Goal: Check status: Check status

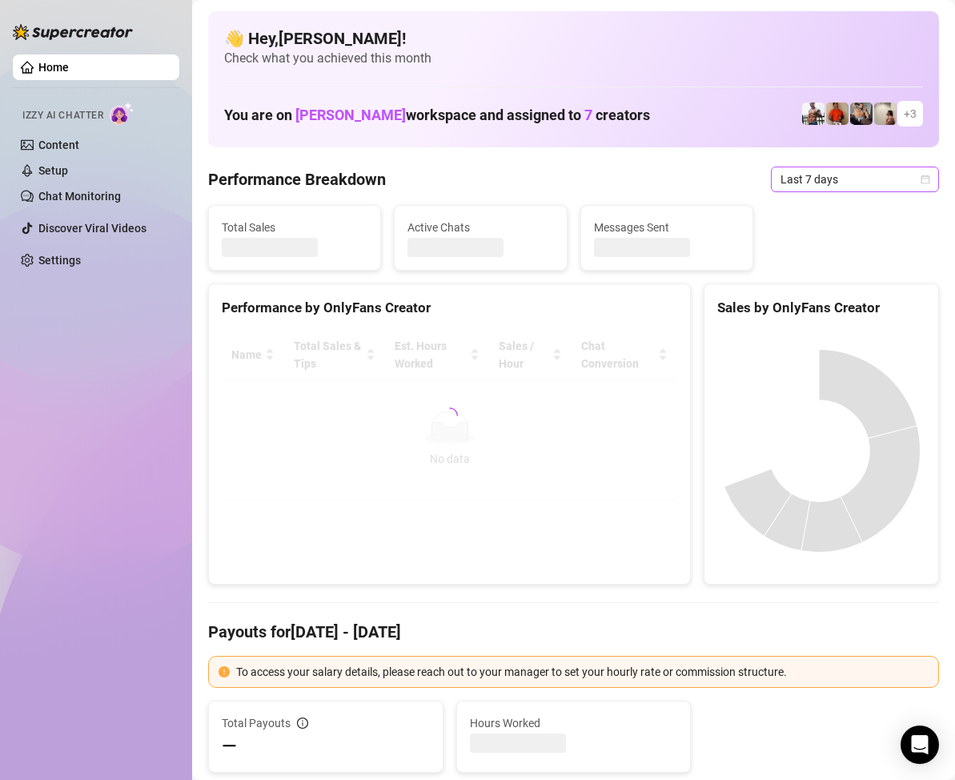
click at [921, 183] on icon "calendar" at bounding box center [926, 180] width 10 height 10
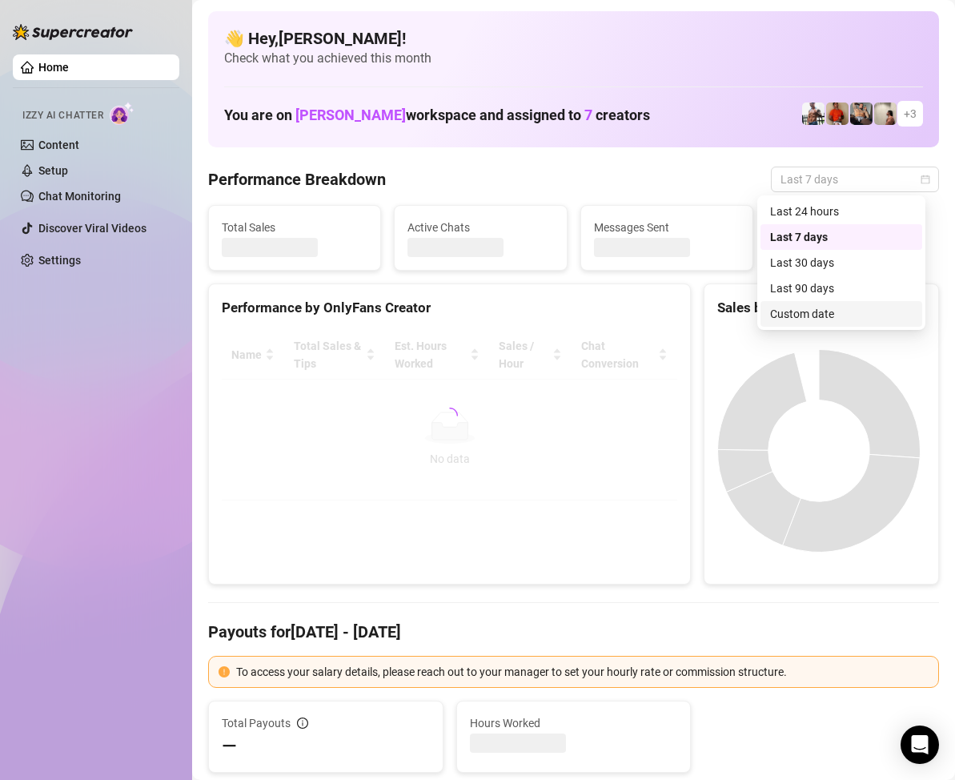
click at [817, 310] on div "Custom date" at bounding box center [841, 314] width 143 height 18
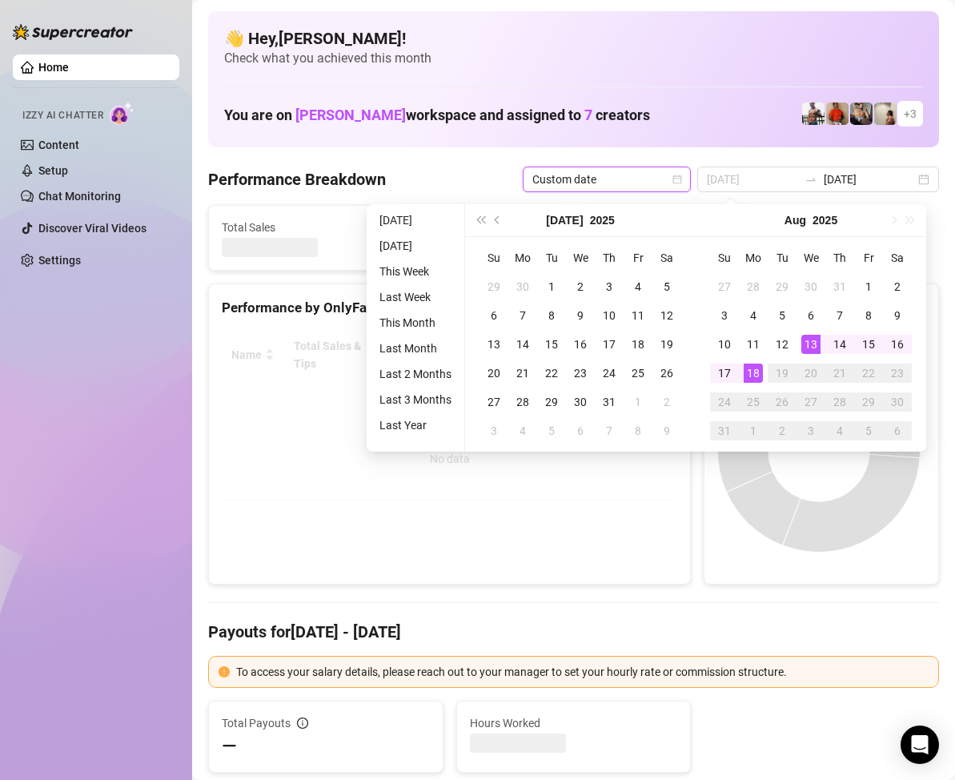
click at [754, 372] on div "18" at bounding box center [753, 372] width 19 height 19
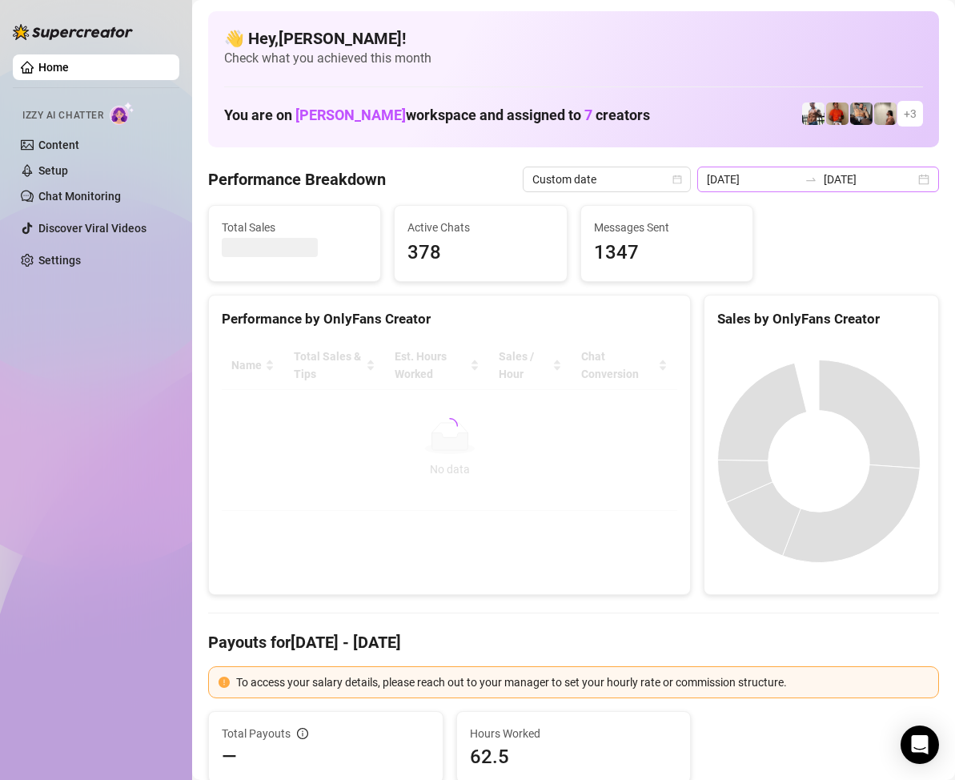
click at [910, 176] on div "[DATE] [DATE]" at bounding box center [818, 180] width 242 height 26
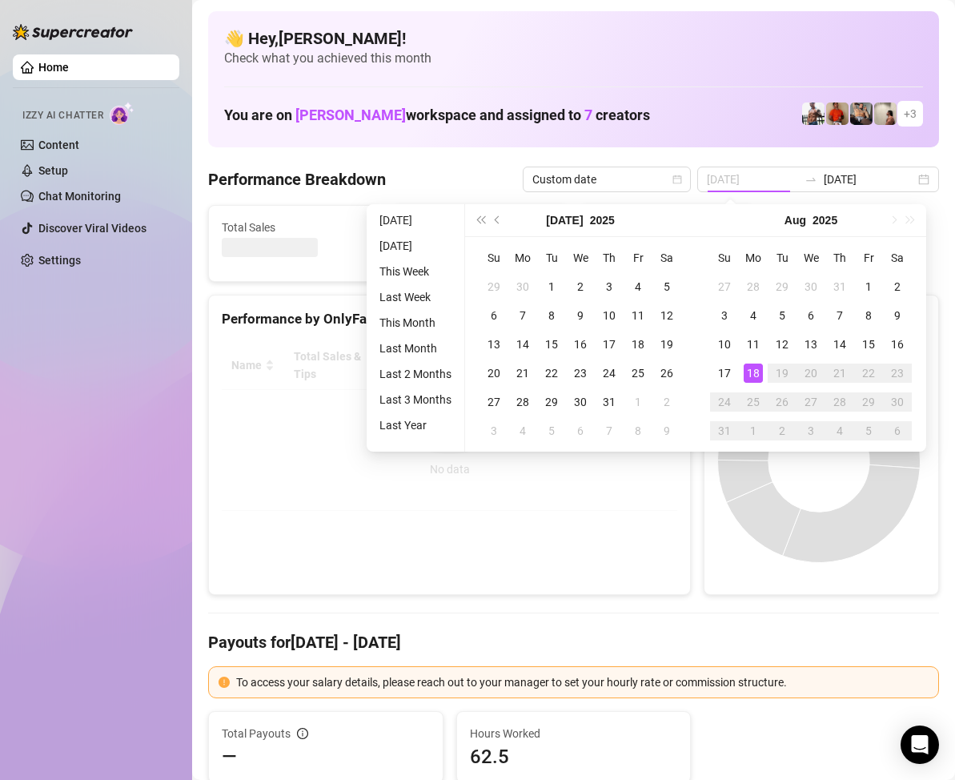
click at [757, 373] on div "18" at bounding box center [753, 372] width 19 height 19
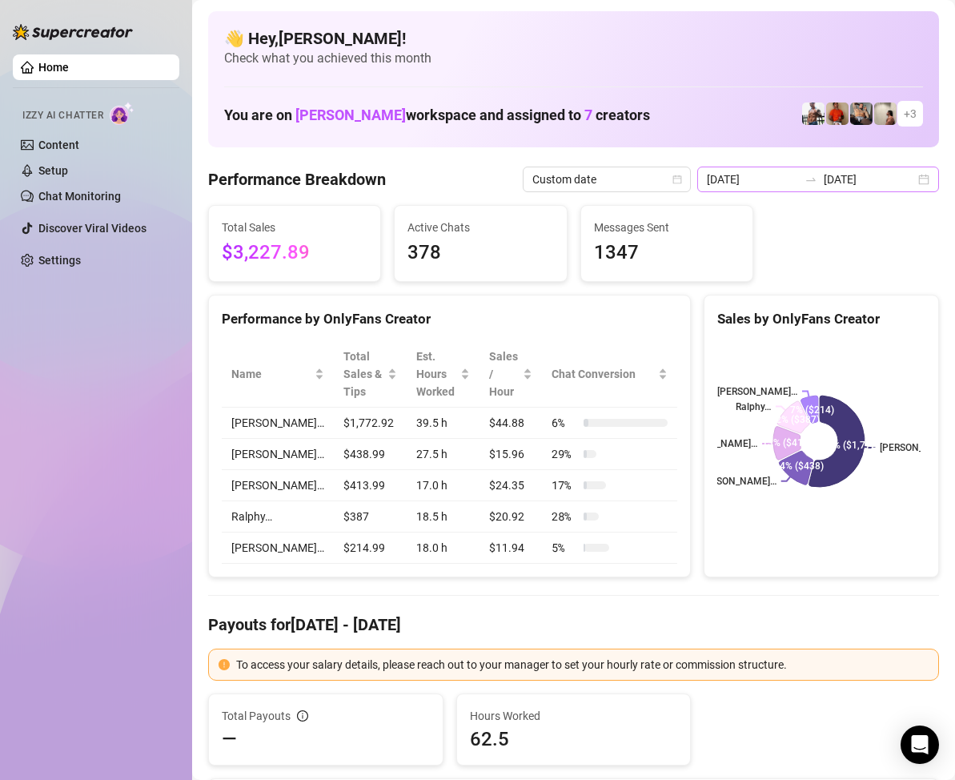
click at [915, 179] on div "2025-08-11 2025-08-18" at bounding box center [818, 180] width 242 height 26
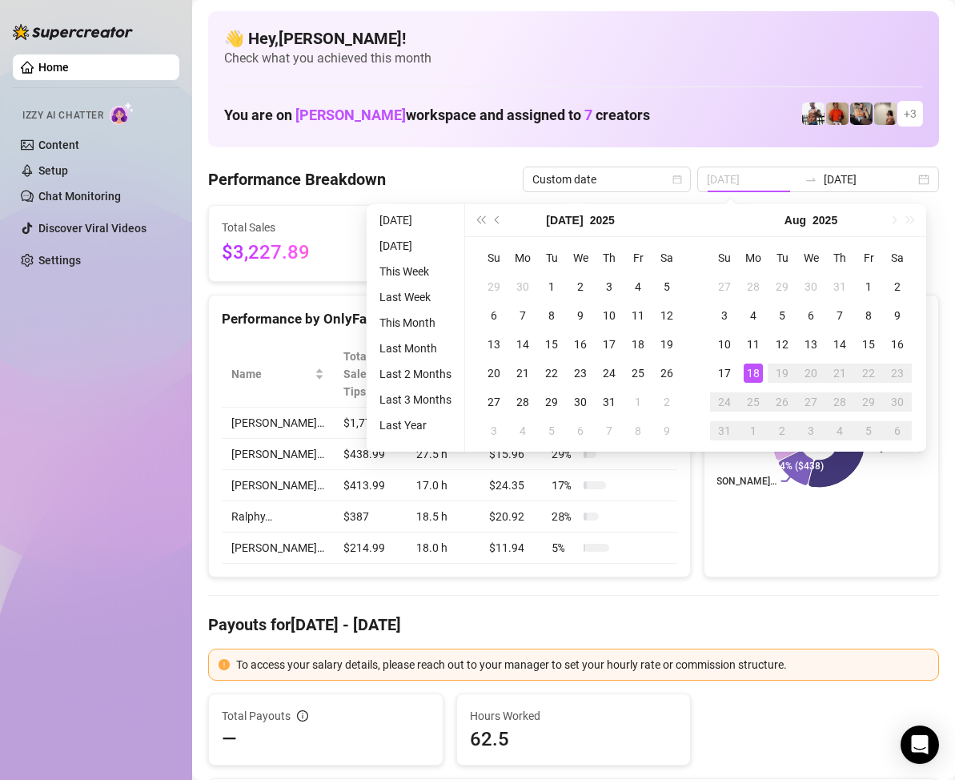
click at [755, 375] on div "18" at bounding box center [753, 372] width 19 height 19
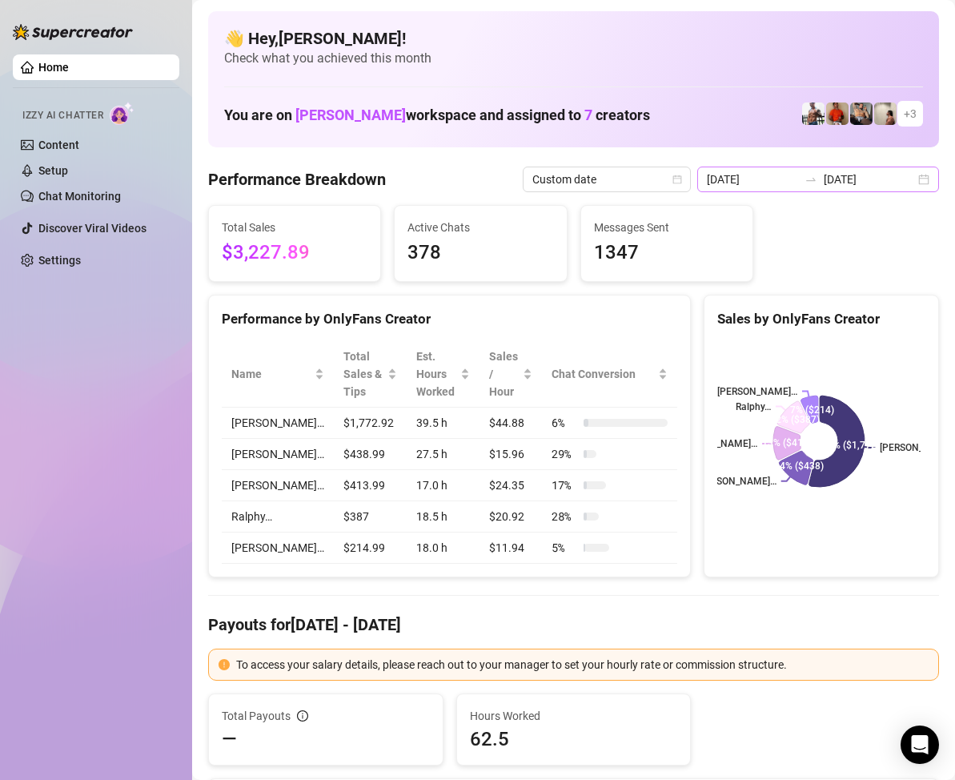
click at [909, 176] on div "2025-08-11 2025-08-18" at bounding box center [818, 180] width 242 height 26
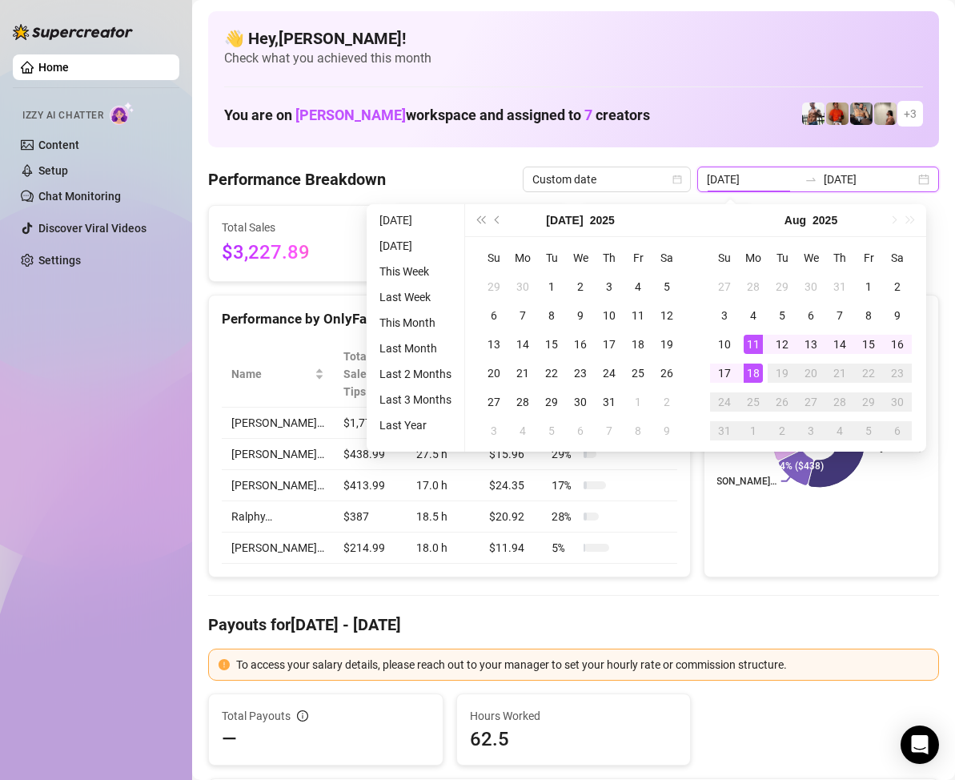
type input "[DATE]"
click at [757, 374] on div "18" at bounding box center [753, 372] width 19 height 19
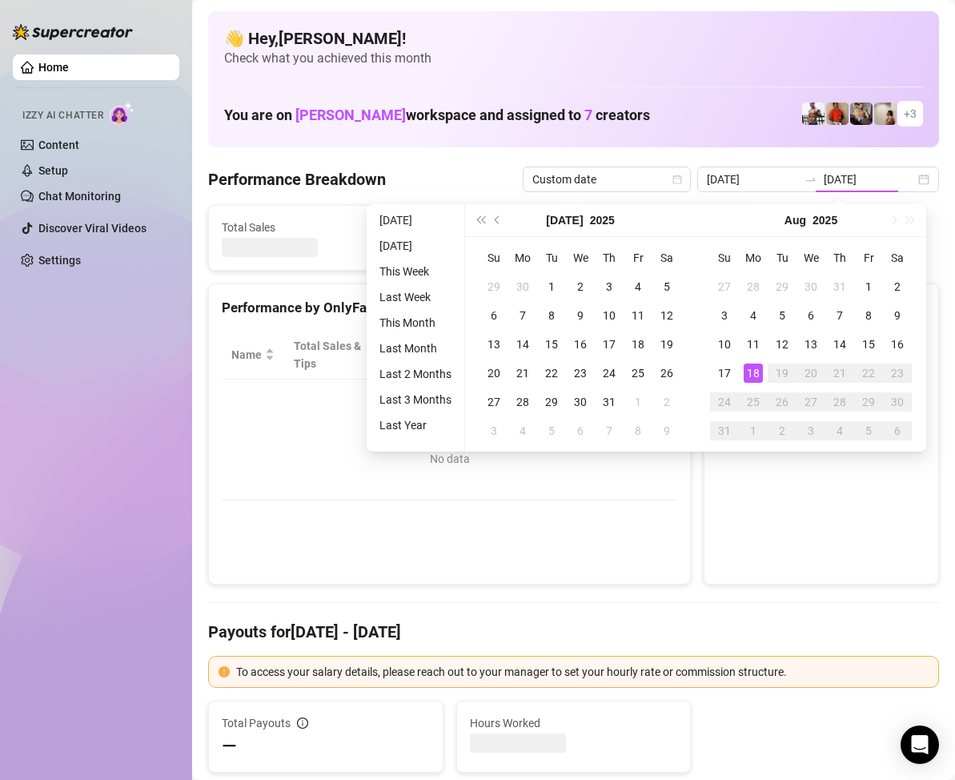
type input "[DATE]"
